Goal: Communication & Community: Answer question/provide support

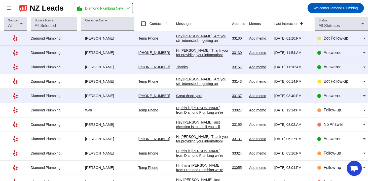
click at [197, 95] on div "Great thank you!" at bounding box center [202, 95] width 52 height 5
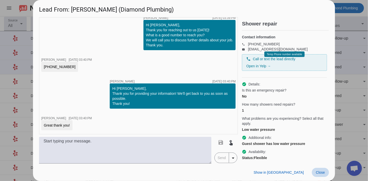
click at [323, 174] on span at bounding box center [320, 172] width 17 height 9
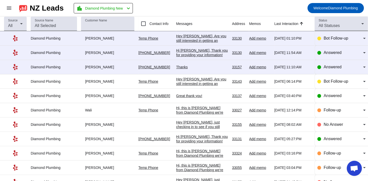
click at [205, 95] on div "Great thank you!" at bounding box center [202, 95] width 52 height 5
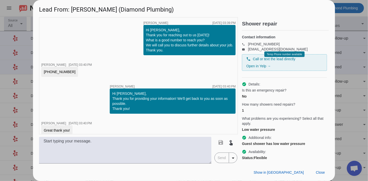
scroll to position [5, 0]
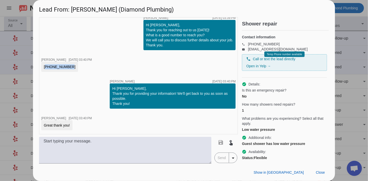
drag, startPoint x: 66, startPoint y: 68, endPoint x: 39, endPoint y: 66, distance: 27.7
click at [39, 66] on div "timer close [PERSON_NAME] [DATE] 03:39:PM Hi [PERSON_NAME], Thank you for reach…" at bounding box center [184, 90] width 302 height 146
copy div "[PHONE_NUMBER]"
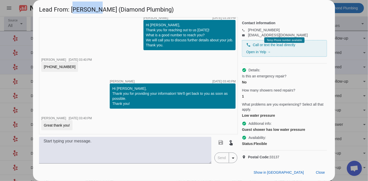
drag, startPoint x: 93, startPoint y: 11, endPoint x: 74, endPoint y: 10, distance: 19.1
click at [74, 10] on h1 "Lead From: [PERSON_NAME] (Diamond Plumbing)" at bounding box center [184, 8] width 302 height 17
copy h1 "[PERSON_NAME]"
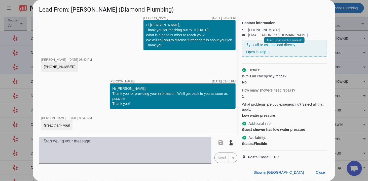
click at [149, 145] on textarea at bounding box center [125, 150] width 172 height 27
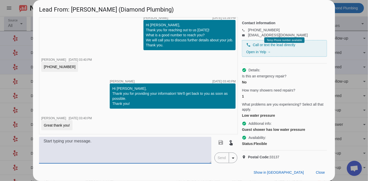
paste textarea "Hi, this is [PERSON_NAME] from Diamond Plumbing we’re following up on your rece…"
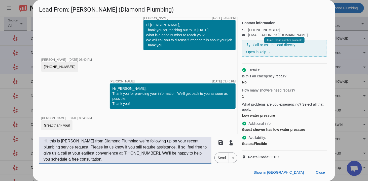
type textarea "Hi, this is [PERSON_NAME] from Diamond Plumbing we’re following up on your rece…"
click at [225, 159] on span "Send" at bounding box center [222, 157] width 14 height 10
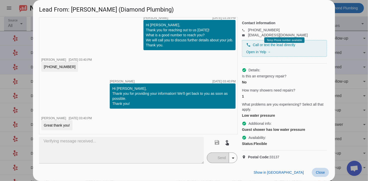
click at [319, 173] on span "Close" at bounding box center [320, 172] width 9 height 4
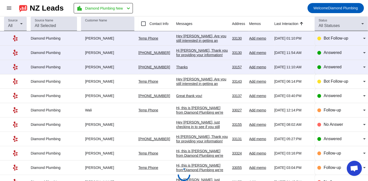
click at [197, 66] on div "Thanks" at bounding box center [202, 67] width 52 height 5
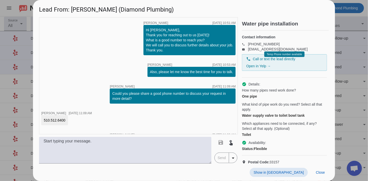
scroll to position [53, 0]
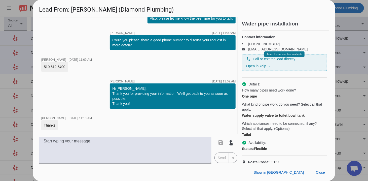
drag, startPoint x: 64, startPoint y: 67, endPoint x: 38, endPoint y: 65, distance: 26.3
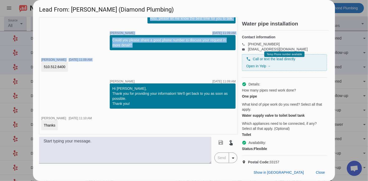
copy div "[PERSON_NAME] [DATE] 10:51:AM Hi [PERSON_NAME], Thank you for reaching out to u…"
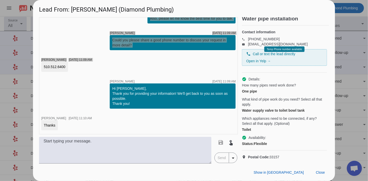
scroll to position [14, 0]
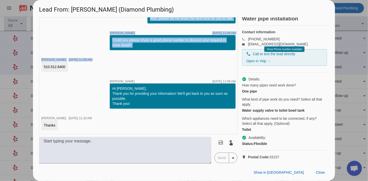
click at [42, 65] on div "510.512.6400" at bounding box center [54, 67] width 27 height 10
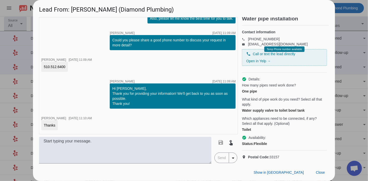
drag, startPoint x: 44, startPoint y: 65, endPoint x: 65, endPoint y: 65, distance: 21.1
click at [65, 65] on div "510.512.6400" at bounding box center [55, 66] width 22 height 5
copy div "510.512.6400"
click at [258, 110] on div "How many pipes need work done? One pipe What kind of pipe work do you need? Sel…" at bounding box center [284, 107] width 85 height 49
drag, startPoint x: 255, startPoint y: 106, endPoint x: 303, endPoint y: 106, distance: 48.3
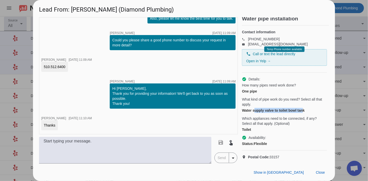
click at [303, 108] on div "Water supply valve to toilet bowl tank" at bounding box center [284, 110] width 85 height 5
click at [287, 120] on span "Which appliances need to be connected, if any? Select all that apply. (Optional)" at bounding box center [284, 121] width 85 height 10
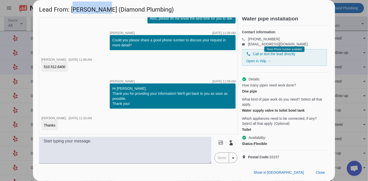
drag, startPoint x: 98, startPoint y: 12, endPoint x: 71, endPoint y: 11, distance: 27.0
click at [71, 11] on h1 "Lead From: [PERSON_NAME] (Diamond Plumbing)" at bounding box center [184, 8] width 302 height 17
copy h1 "[PERSON_NAME]"
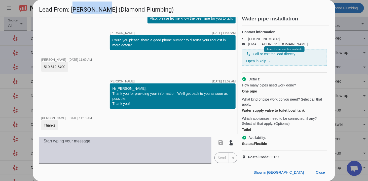
click at [166, 149] on textarea at bounding box center [125, 150] width 172 height 27
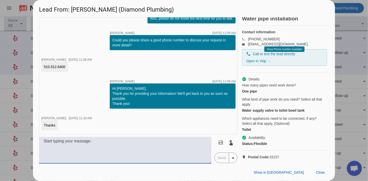
paste textarea "Hi, this is [PERSON_NAME] from Diamond Plumbing we’re following up on your rece…"
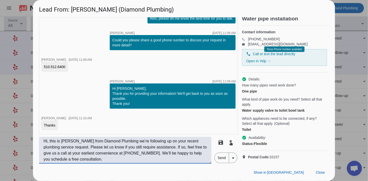
type textarea "Hi, this is [PERSON_NAME] from Diamond Plumbing we’re following up on your rece…"
click at [220, 158] on span "Send" at bounding box center [222, 157] width 14 height 10
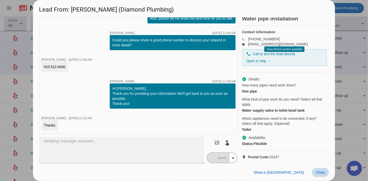
click at [320, 171] on span "Close" at bounding box center [320, 172] width 9 height 4
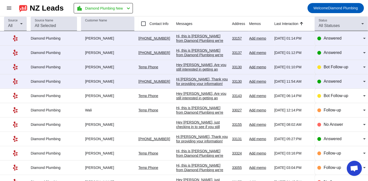
click at [208, 36] on div "Hi, this is [PERSON_NAME] from Diamond Plumbing we're following up on your rece…" at bounding box center [202, 59] width 52 height 50
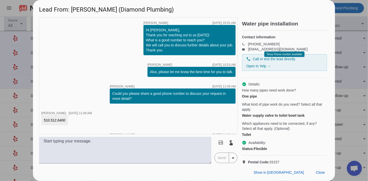
scroll to position [90, 0]
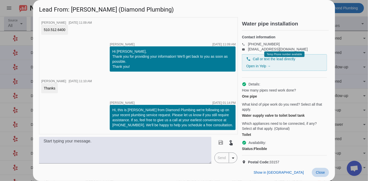
click at [321, 170] on span "Close" at bounding box center [320, 172] width 9 height 4
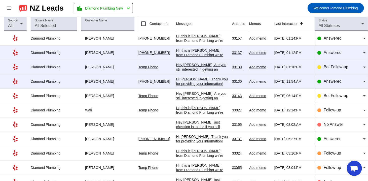
click at [200, 56] on div "Hi, this is [PERSON_NAME] from Diamond Plumbing we're following up on your rece…" at bounding box center [202, 73] width 52 height 50
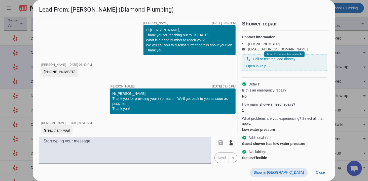
scroll to position [42, 0]
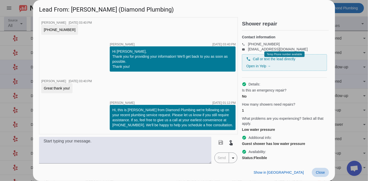
click at [325, 170] on span at bounding box center [320, 172] width 17 height 9
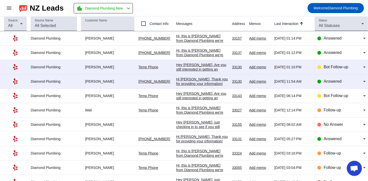
click at [184, 82] on div "Hi [PERSON_NAME], Thank you for providing your information! We'll get back to y…" at bounding box center [202, 86] width 52 height 18
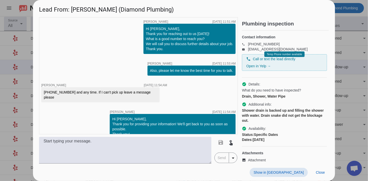
scroll to position [62, 0]
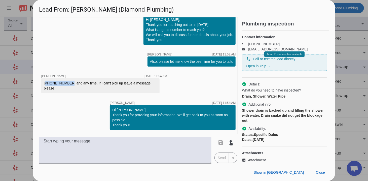
drag, startPoint x: 44, startPoint y: 86, endPoint x: 66, endPoint y: 87, distance: 21.7
click at [66, 87] on div "[PHONE_NUMBER] and any time. If I can't pick up leave a message please" at bounding box center [100, 86] width 113 height 10
copy div "[PHONE_NUMBER]"
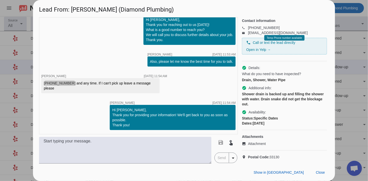
scroll to position [25, 0]
click at [315, 123] on div "check_circle Details: What do you need to have inspected? Drain, Shower, Water …" at bounding box center [284, 95] width 85 height 69
drag, startPoint x: 94, startPoint y: 11, endPoint x: 72, endPoint y: 9, distance: 22.2
click at [72, 9] on h1 "Lead From: [PERSON_NAME] (Diamond Plumbing)" at bounding box center [184, 8] width 302 height 17
copy h1 "[PERSON_NAME]"
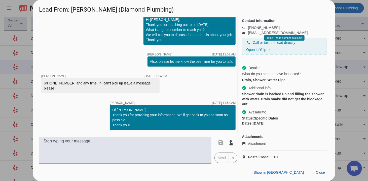
click at [230, 89] on div "timer close [PERSON_NAME] [DATE] 11:50:AM timer close [PERSON_NAME] [DATE] 11:5…" at bounding box center [138, 75] width 199 height 117
click at [319, 173] on span "Close" at bounding box center [320, 172] width 9 height 4
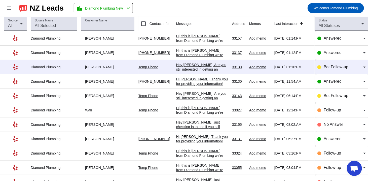
click at [187, 65] on div "Hey [PERSON_NAME], Are you still interested in getting an estimate? Is there a …" at bounding box center [202, 71] width 52 height 18
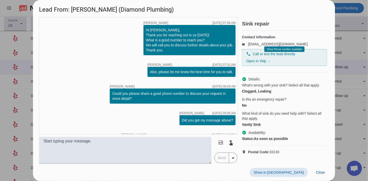
scroll to position [27, 0]
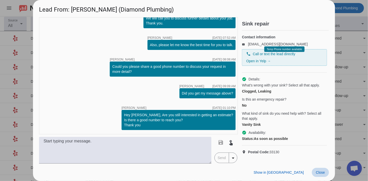
click at [316, 173] on span "Close" at bounding box center [320, 172] width 9 height 4
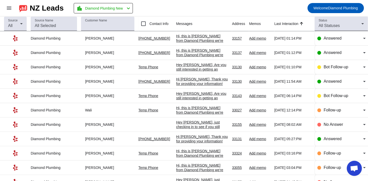
click at [201, 39] on div "Hi, this is [PERSON_NAME] from Diamond Plumbing we're following up on your rece…" at bounding box center [202, 59] width 52 height 50
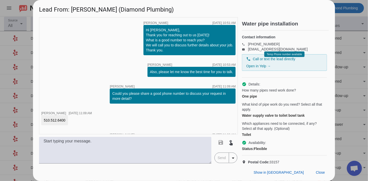
scroll to position [90, 0]
